Goal: Navigation & Orientation: Find specific page/section

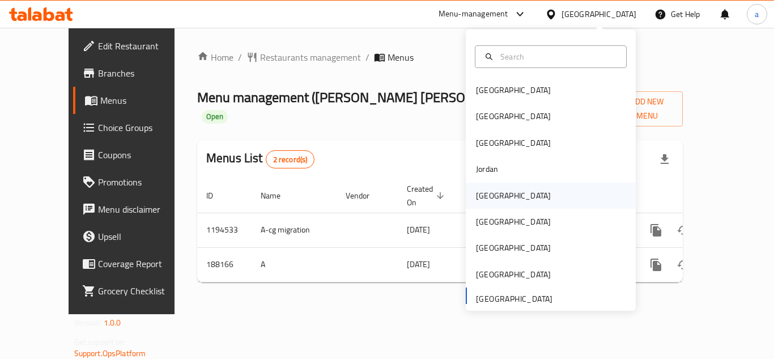
click at [493, 198] on div "[GEOGRAPHIC_DATA]" at bounding box center [513, 195] width 93 height 26
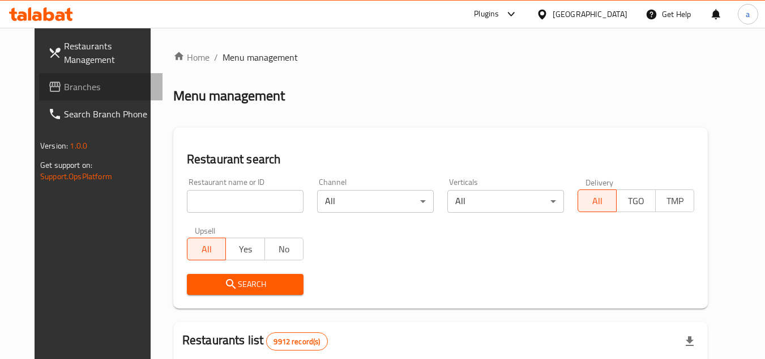
click at [67, 90] on span "Branches" at bounding box center [109, 87] width 90 height 14
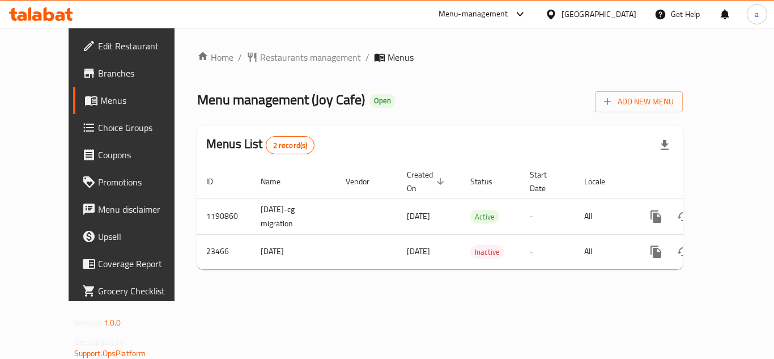
click at [621, 15] on div "[GEOGRAPHIC_DATA]" at bounding box center [598, 14] width 75 height 12
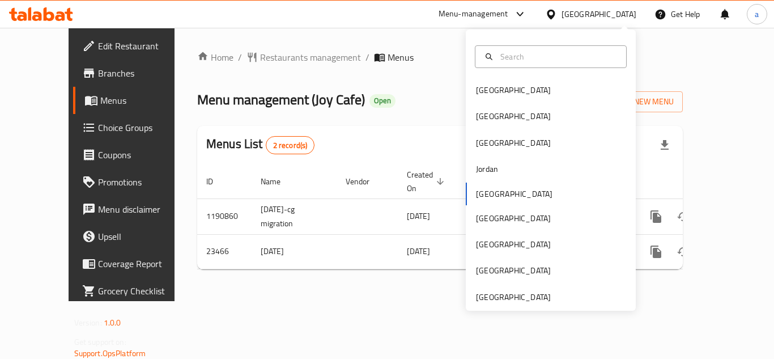
click at [508, 16] on div "Menu-management" at bounding box center [473, 14] width 70 height 14
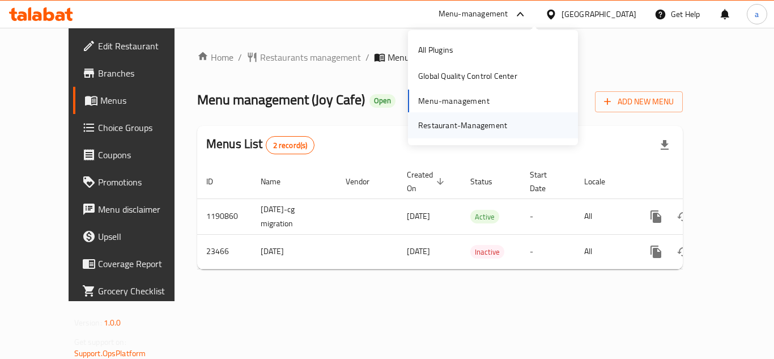
click at [450, 121] on div "Restaurant-Management" at bounding box center [462, 125] width 89 height 12
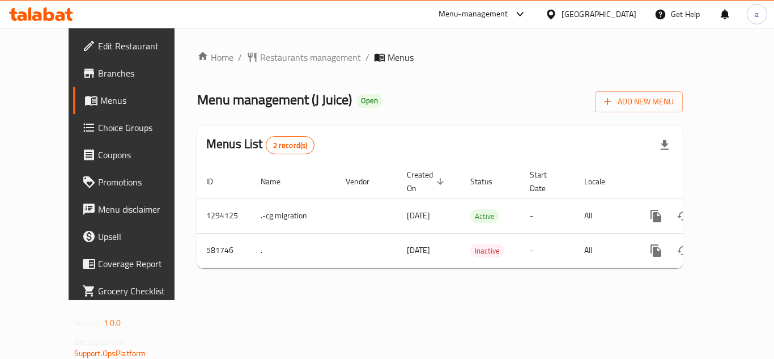
click at [557, 11] on icon at bounding box center [551, 14] width 12 height 12
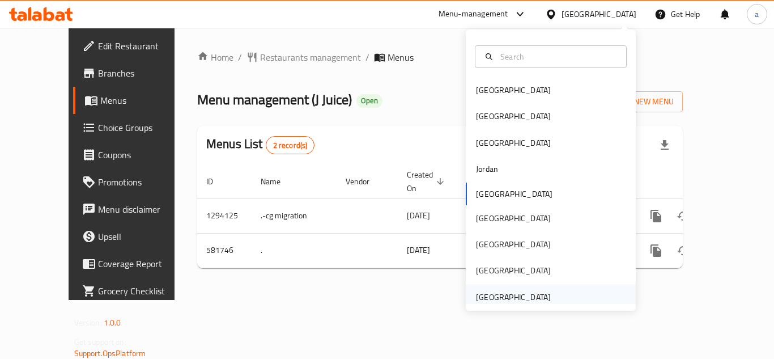
click at [514, 299] on div "[GEOGRAPHIC_DATA]" at bounding box center [513, 297] width 75 height 12
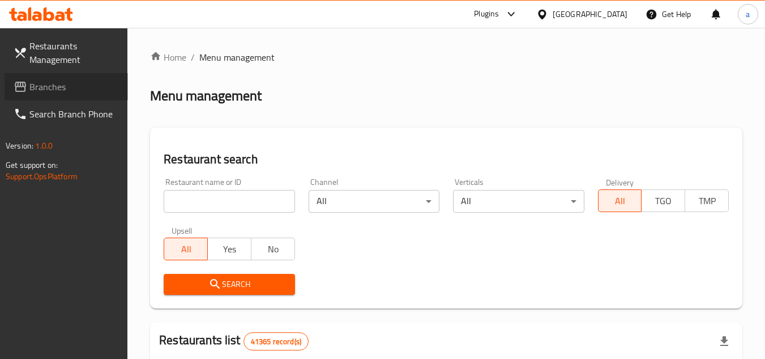
click at [72, 92] on span "Branches" at bounding box center [74, 87] width 90 height 14
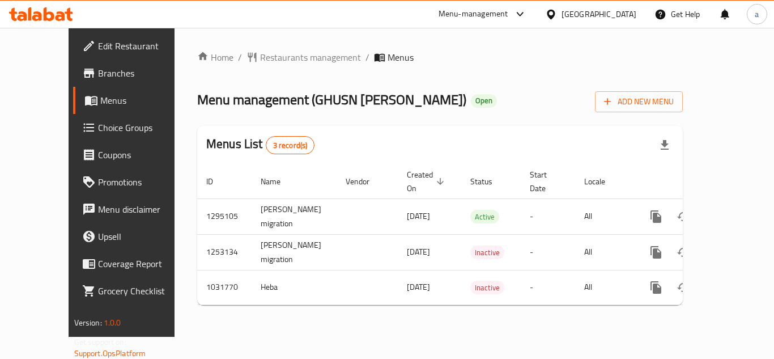
click at [584, 13] on div "[GEOGRAPHIC_DATA]" at bounding box center [598, 14] width 75 height 12
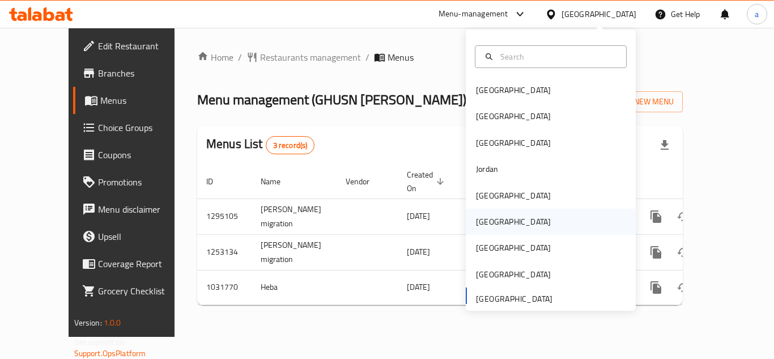
click at [508, 216] on div "[GEOGRAPHIC_DATA]" at bounding box center [551, 221] width 170 height 26
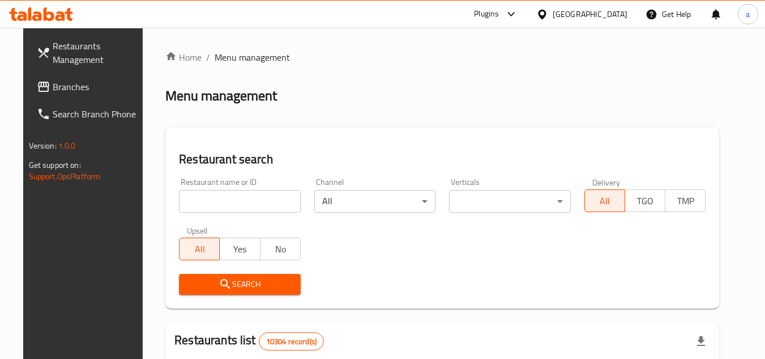
click at [53, 85] on span "Branches" at bounding box center [98, 87] width 90 height 14
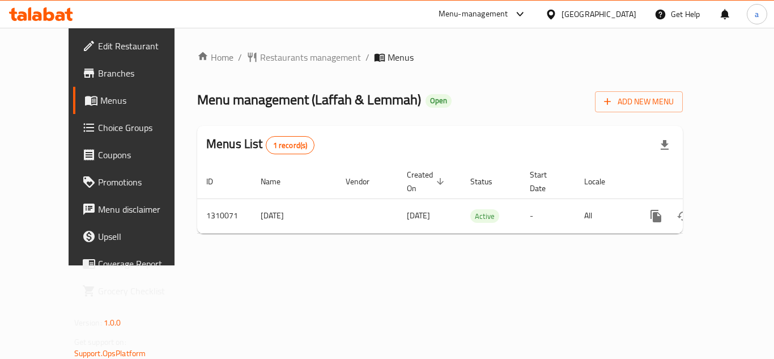
click at [597, 11] on div "[GEOGRAPHIC_DATA]" at bounding box center [590, 14] width 109 height 27
click at [555, 12] on icon at bounding box center [551, 14] width 8 height 10
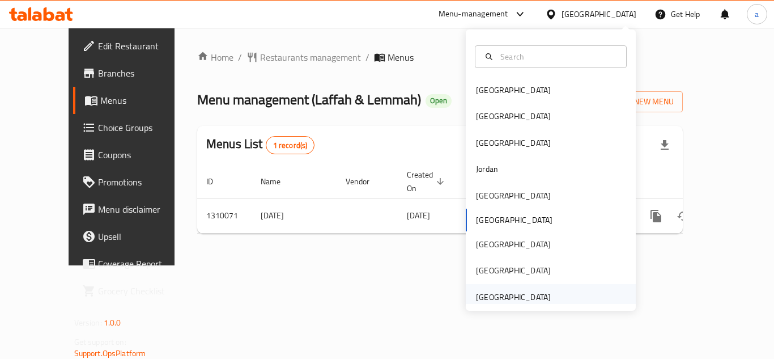
click at [509, 299] on div "[GEOGRAPHIC_DATA]" at bounding box center [513, 297] width 75 height 12
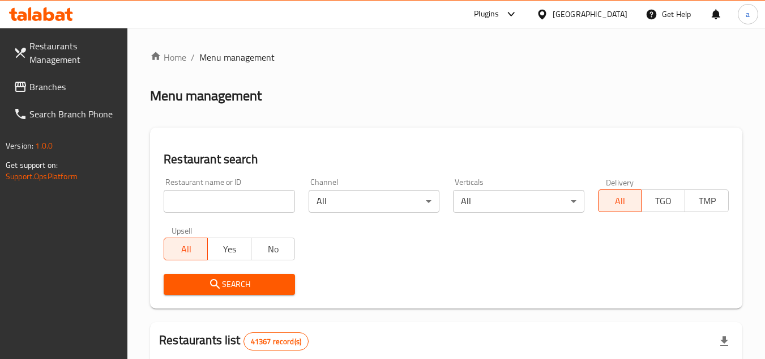
click at [54, 87] on span "Branches" at bounding box center [74, 87] width 90 height 14
